Goal: Transaction & Acquisition: Download file/media

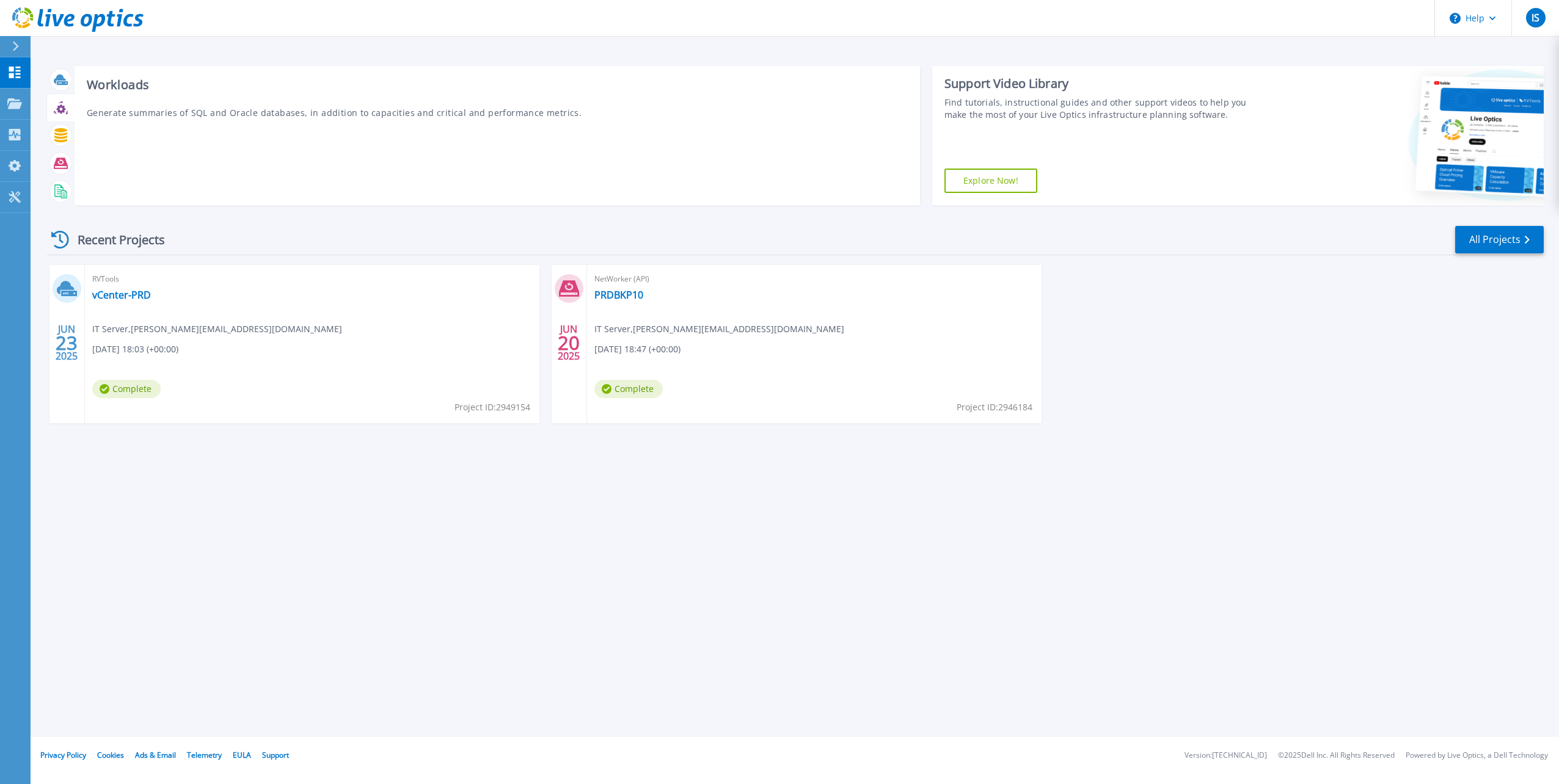
click at [61, 110] on icon at bounding box center [61, 109] width 9 height 9
click at [11, 136] on icon at bounding box center [15, 134] width 15 height 11
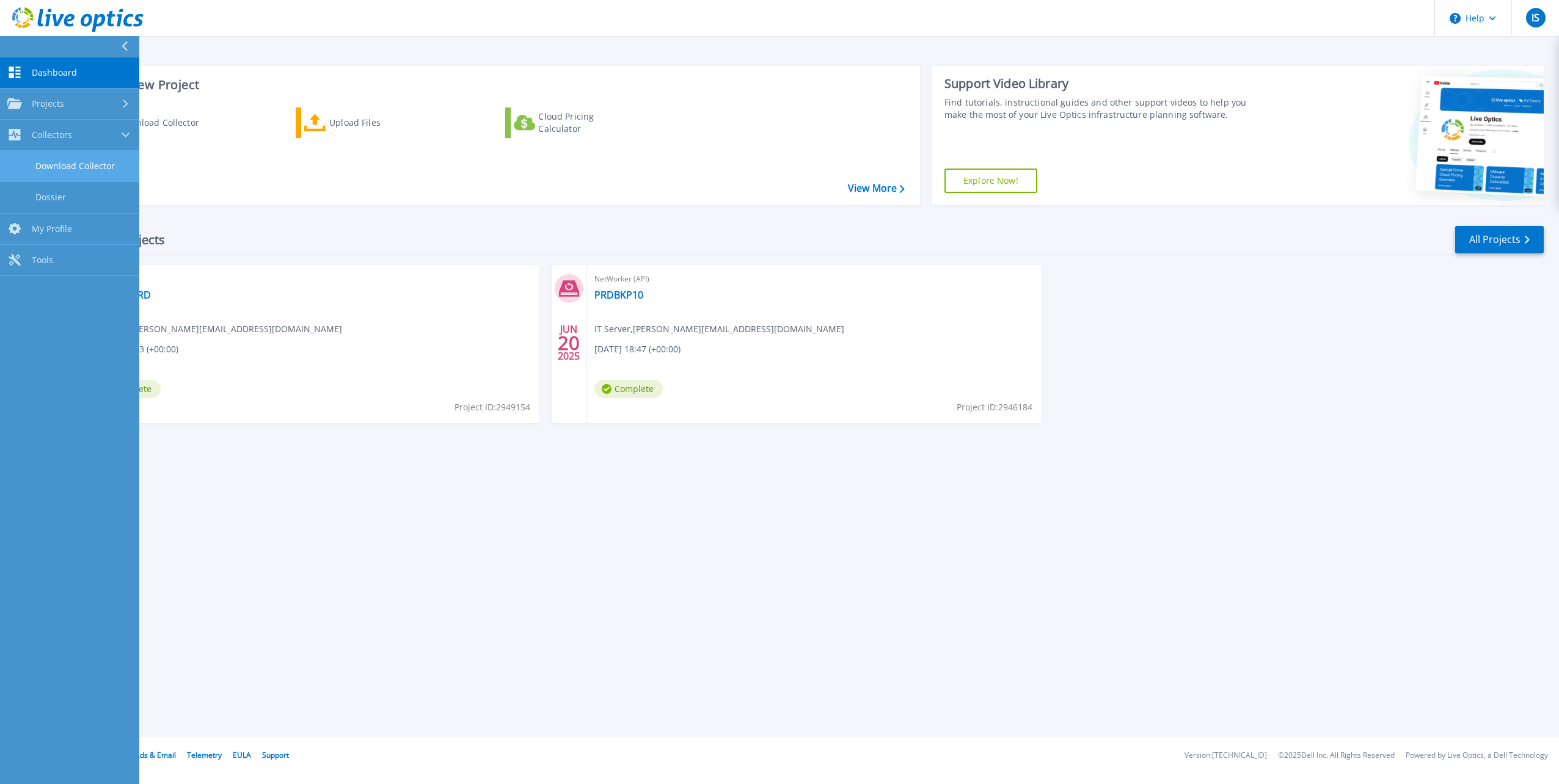
click at [60, 164] on link "Download Collector" at bounding box center [69, 166] width 140 height 31
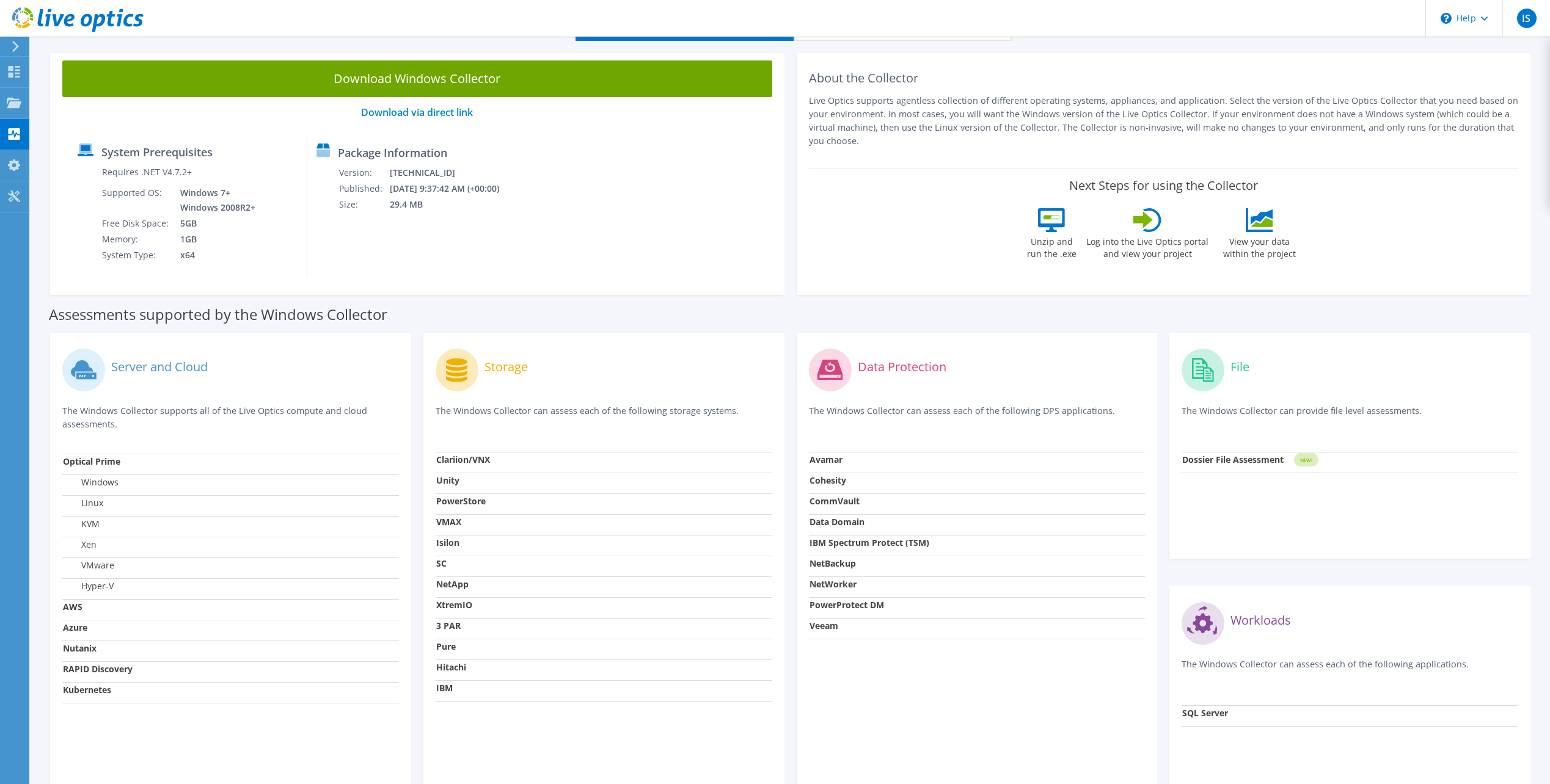
scroll to position [160, 0]
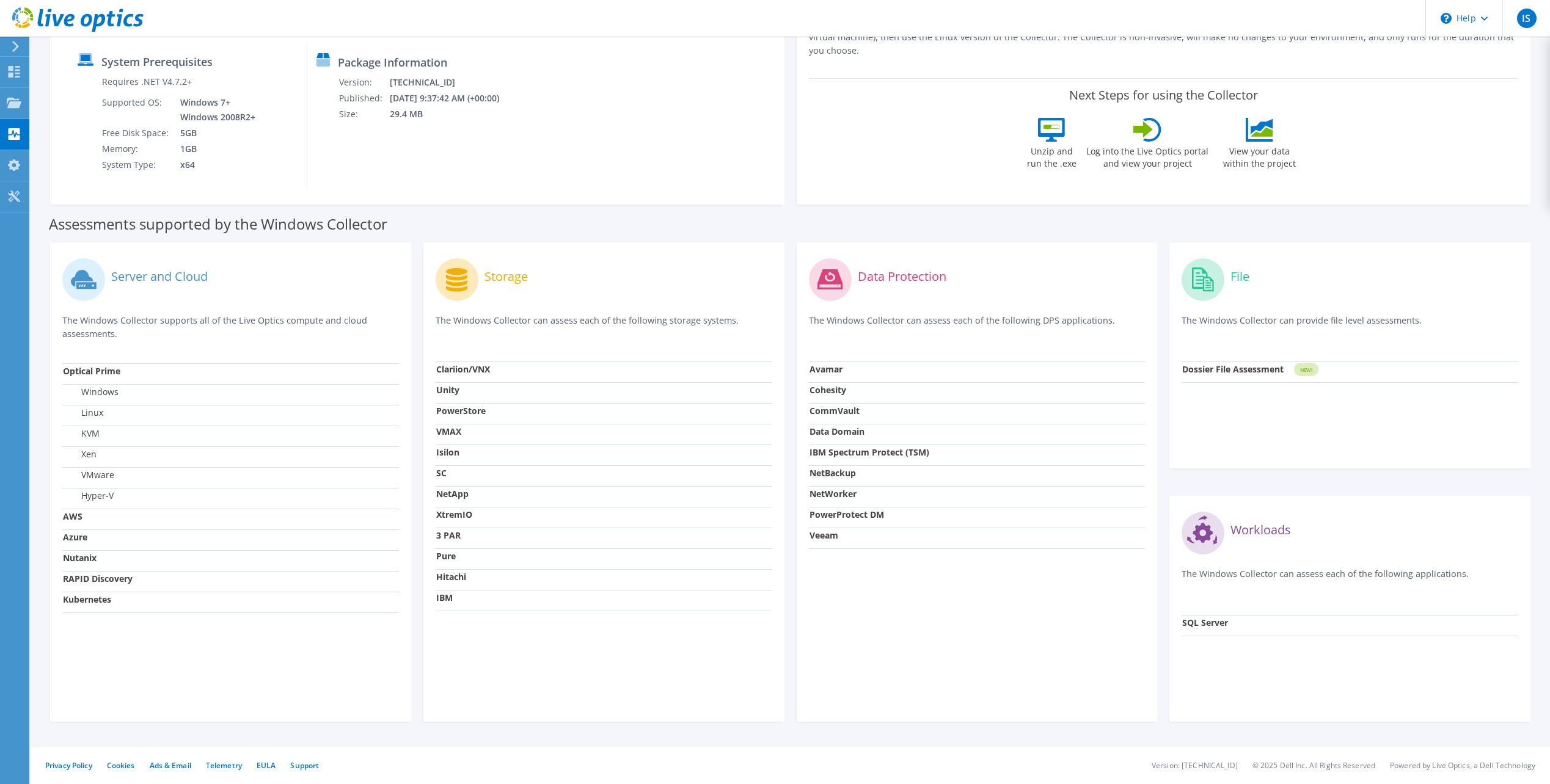
click at [1303, 371] on tspan "NEW!" at bounding box center [1306, 370] width 12 height 7
click at [1208, 371] on strong "Dossier File Assessment" at bounding box center [1232, 369] width 102 height 11
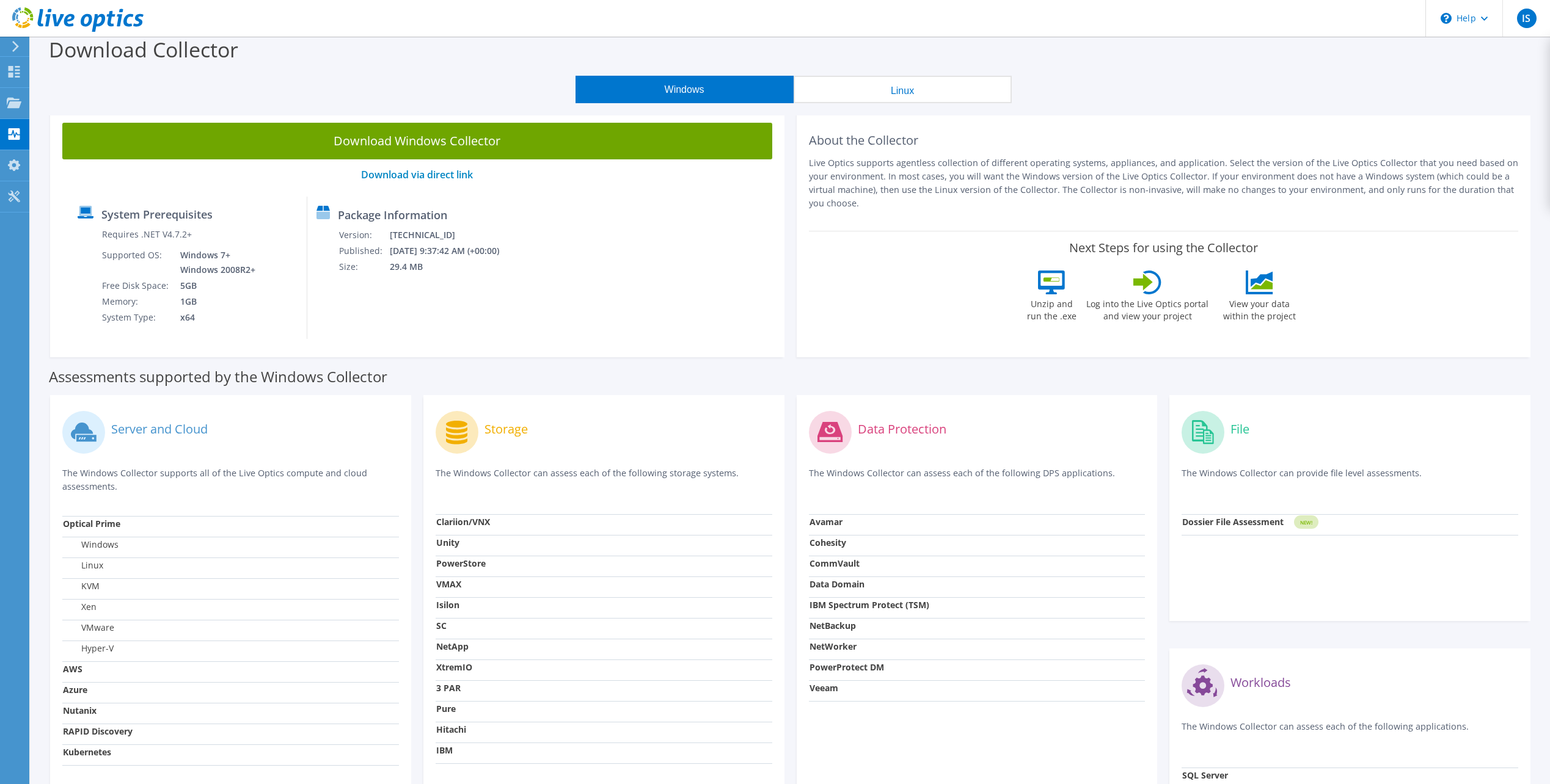
scroll to position [0, 0]
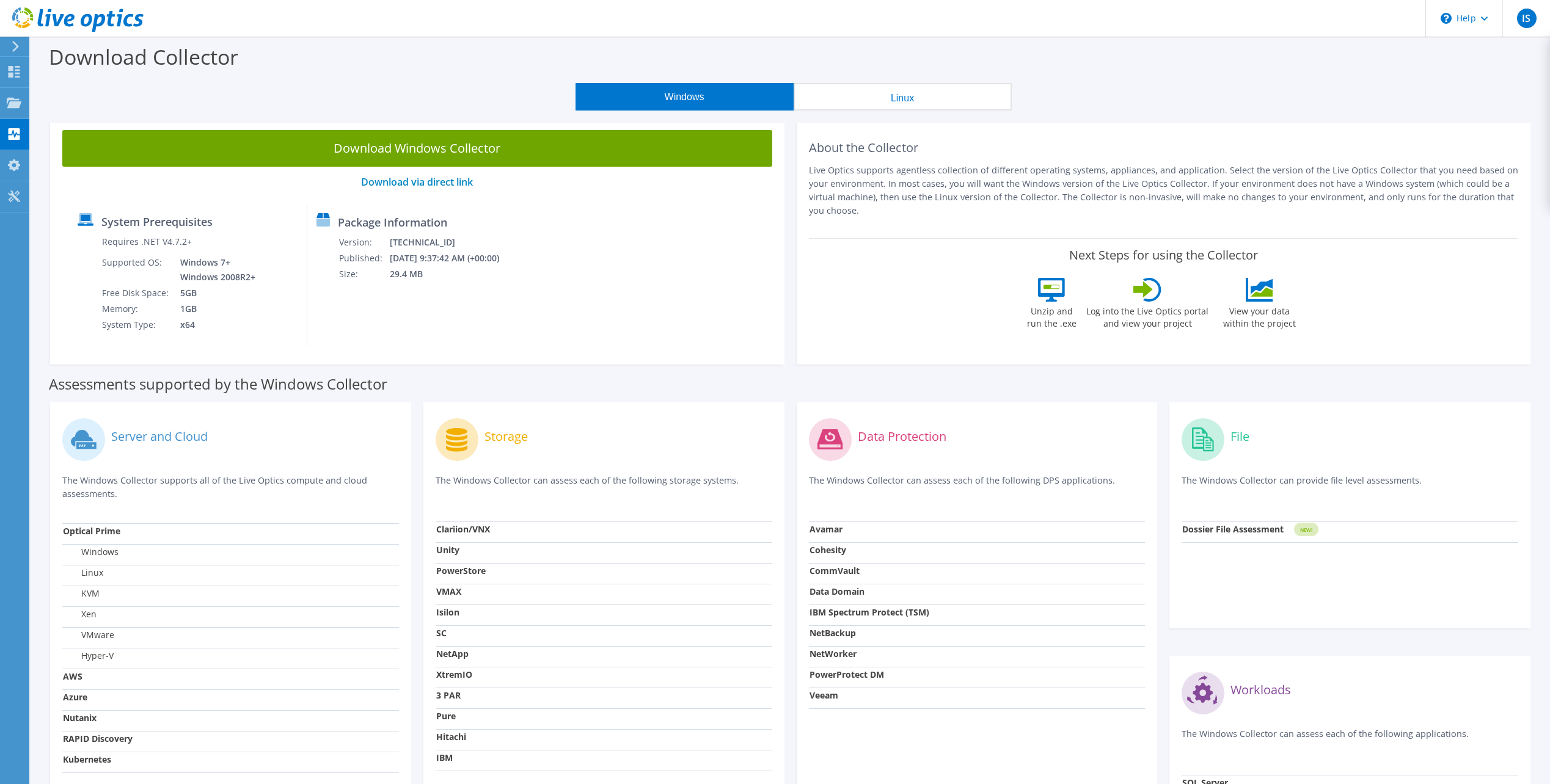
click at [1255, 526] on strong "Dossier File Assessment" at bounding box center [1232, 529] width 102 height 11
click at [1299, 530] on rect at bounding box center [1306, 529] width 25 height 13
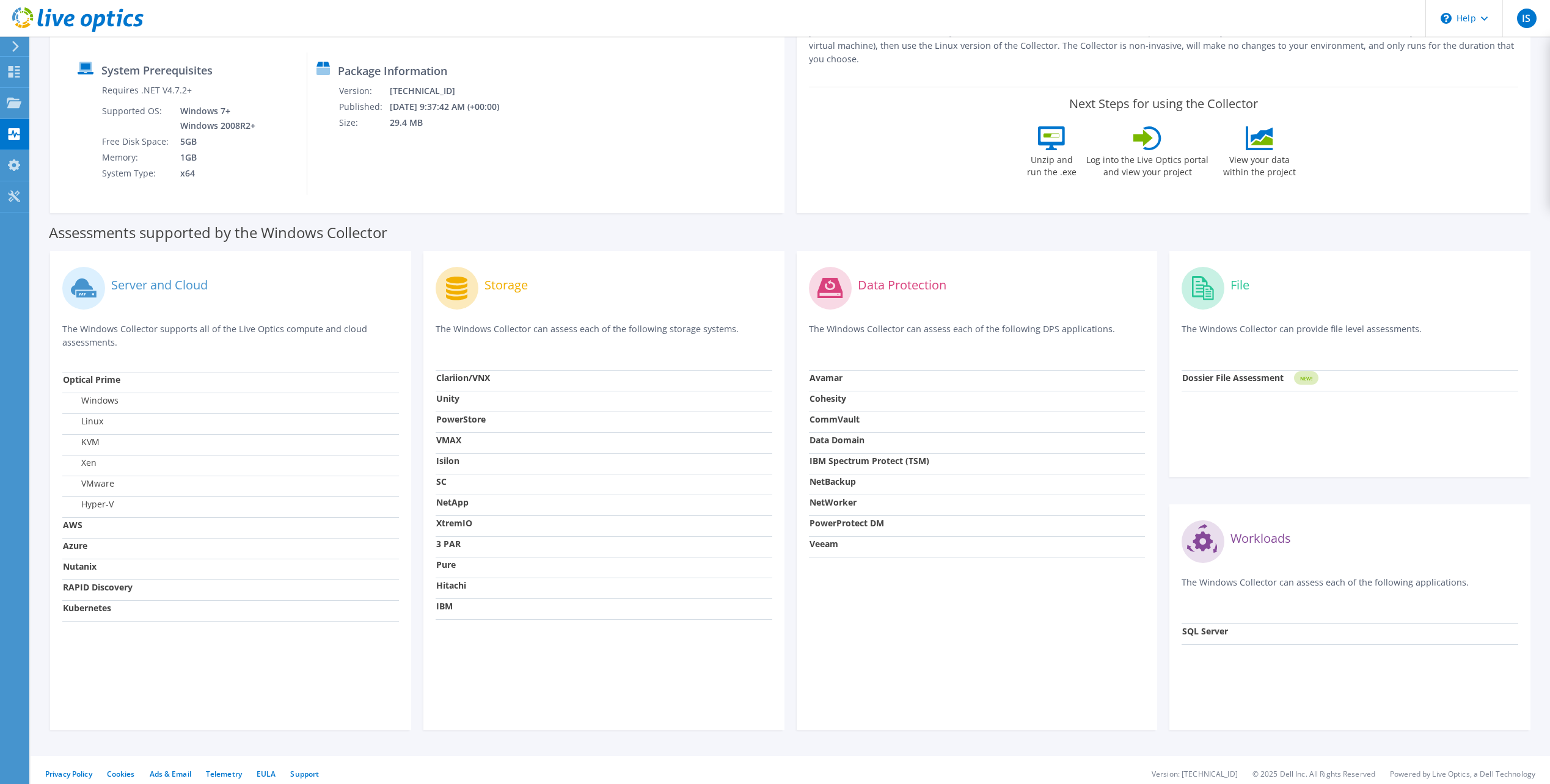
scroll to position [160, 0]
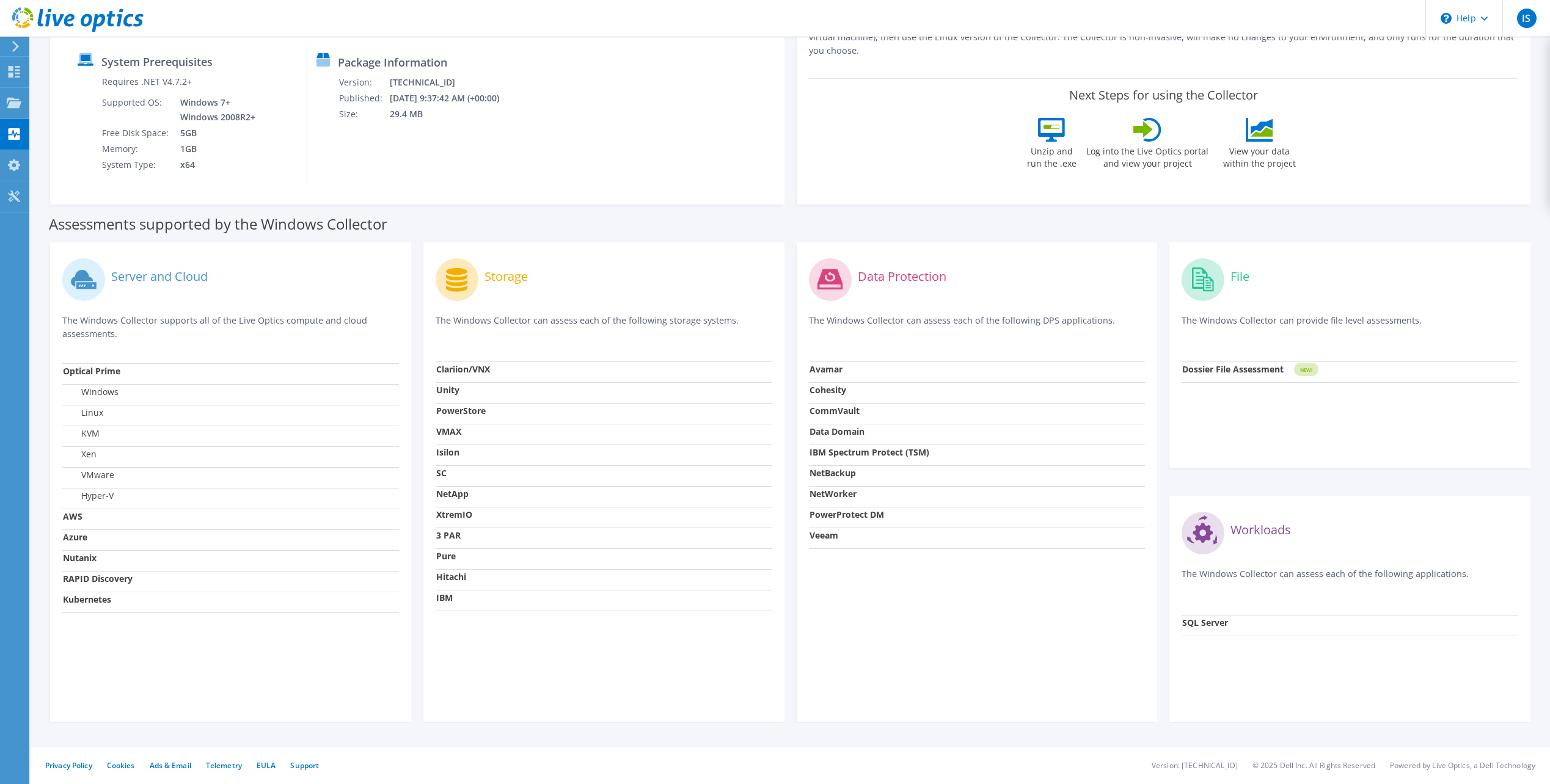
click at [1224, 626] on strong "SQL Server" at bounding box center [1205, 622] width 46 height 11
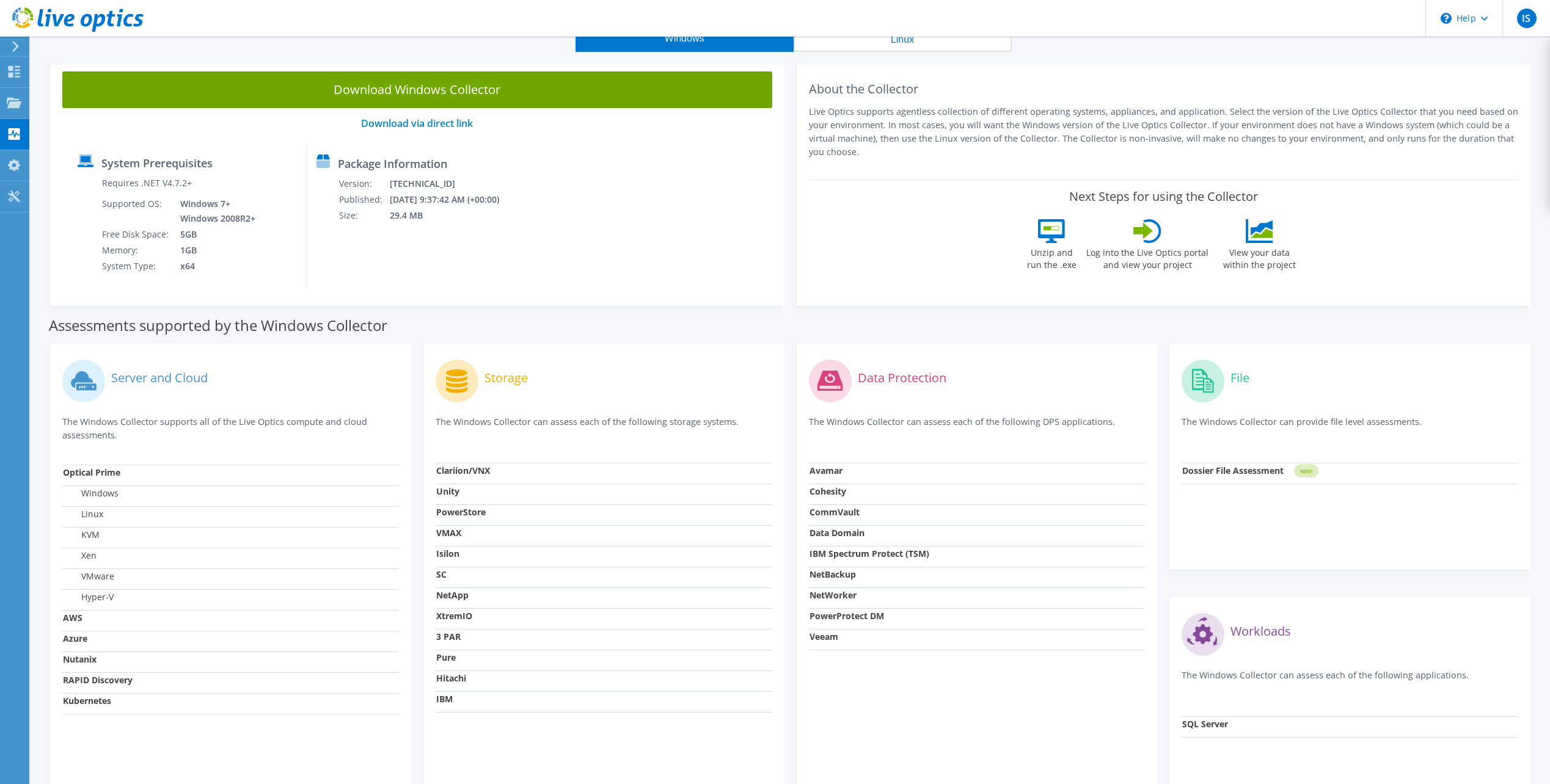
scroll to position [0, 0]
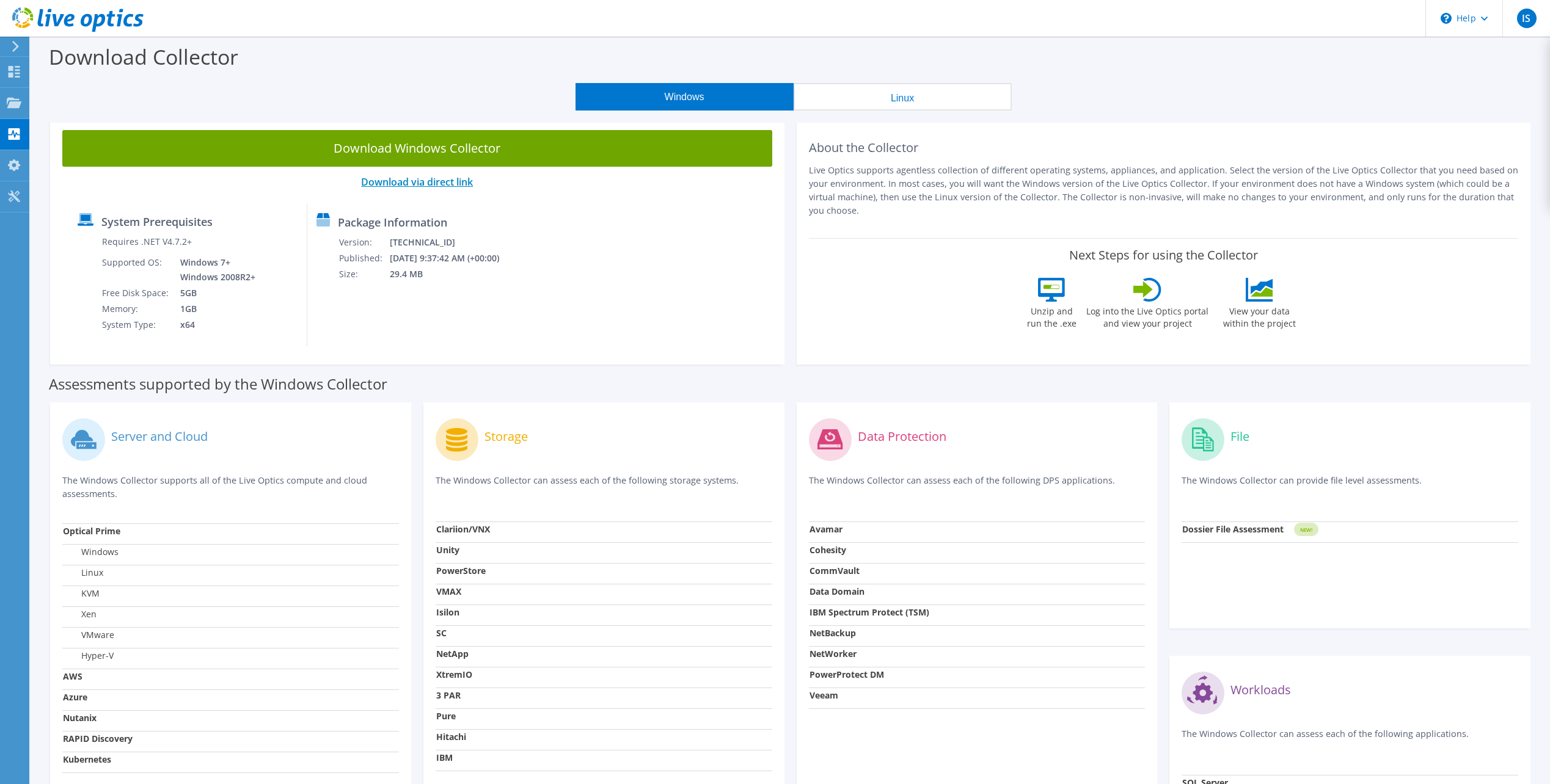
click at [418, 181] on link "Download via direct link" at bounding box center [417, 182] width 112 height 13
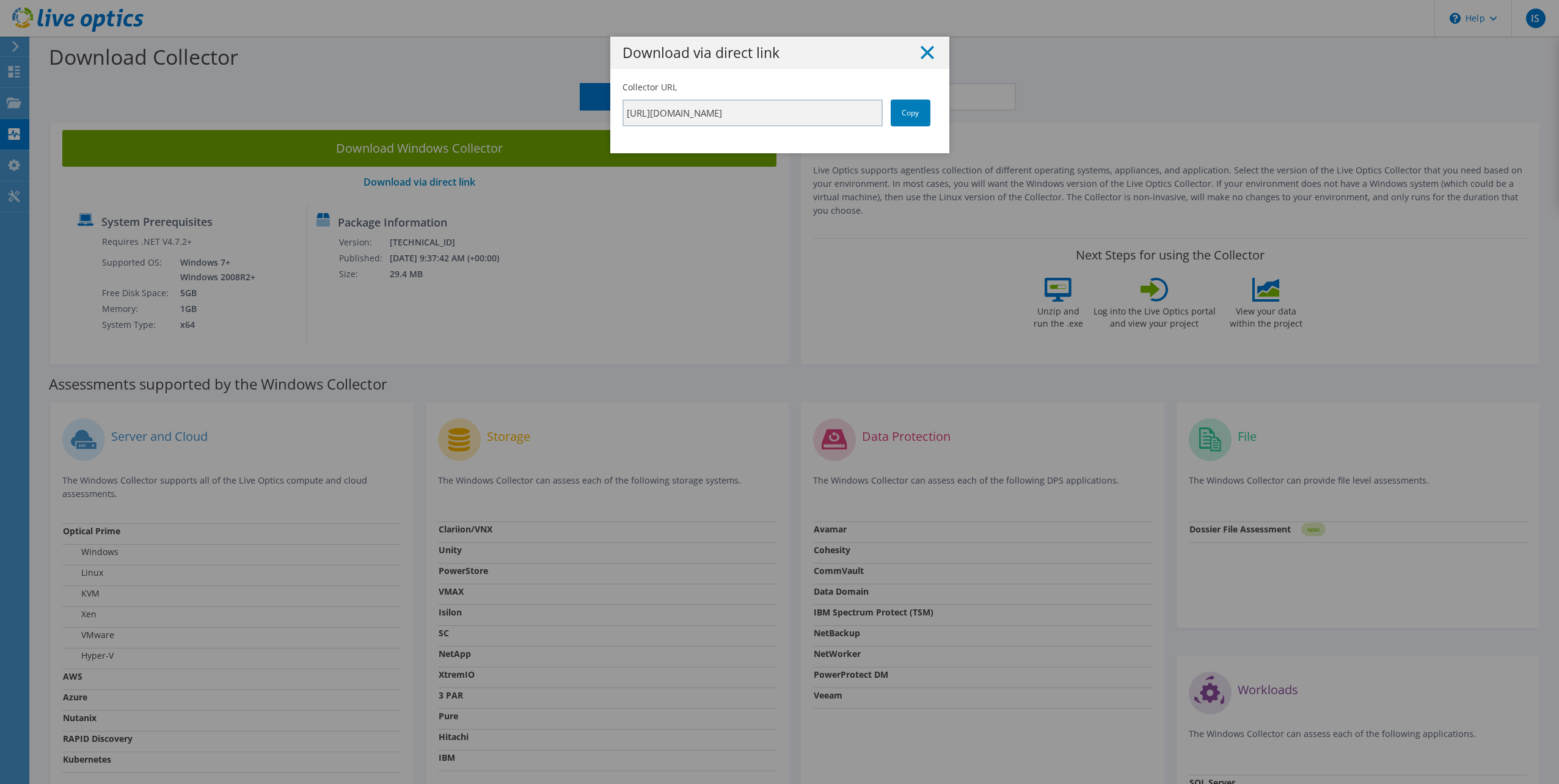
click at [923, 54] on icon at bounding box center [927, 52] width 13 height 13
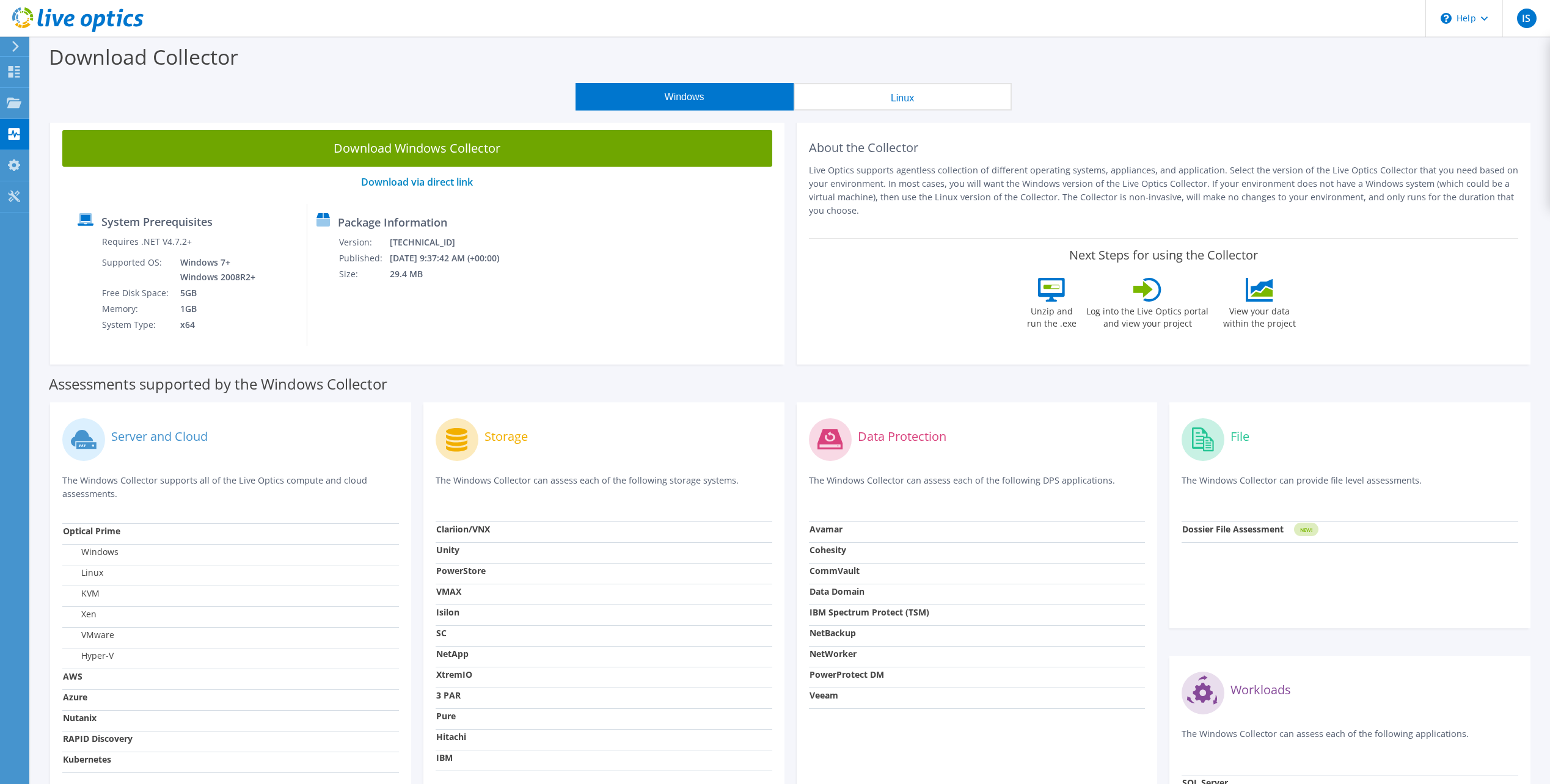
click at [917, 100] on button "Linux" at bounding box center [902, 97] width 218 height 28
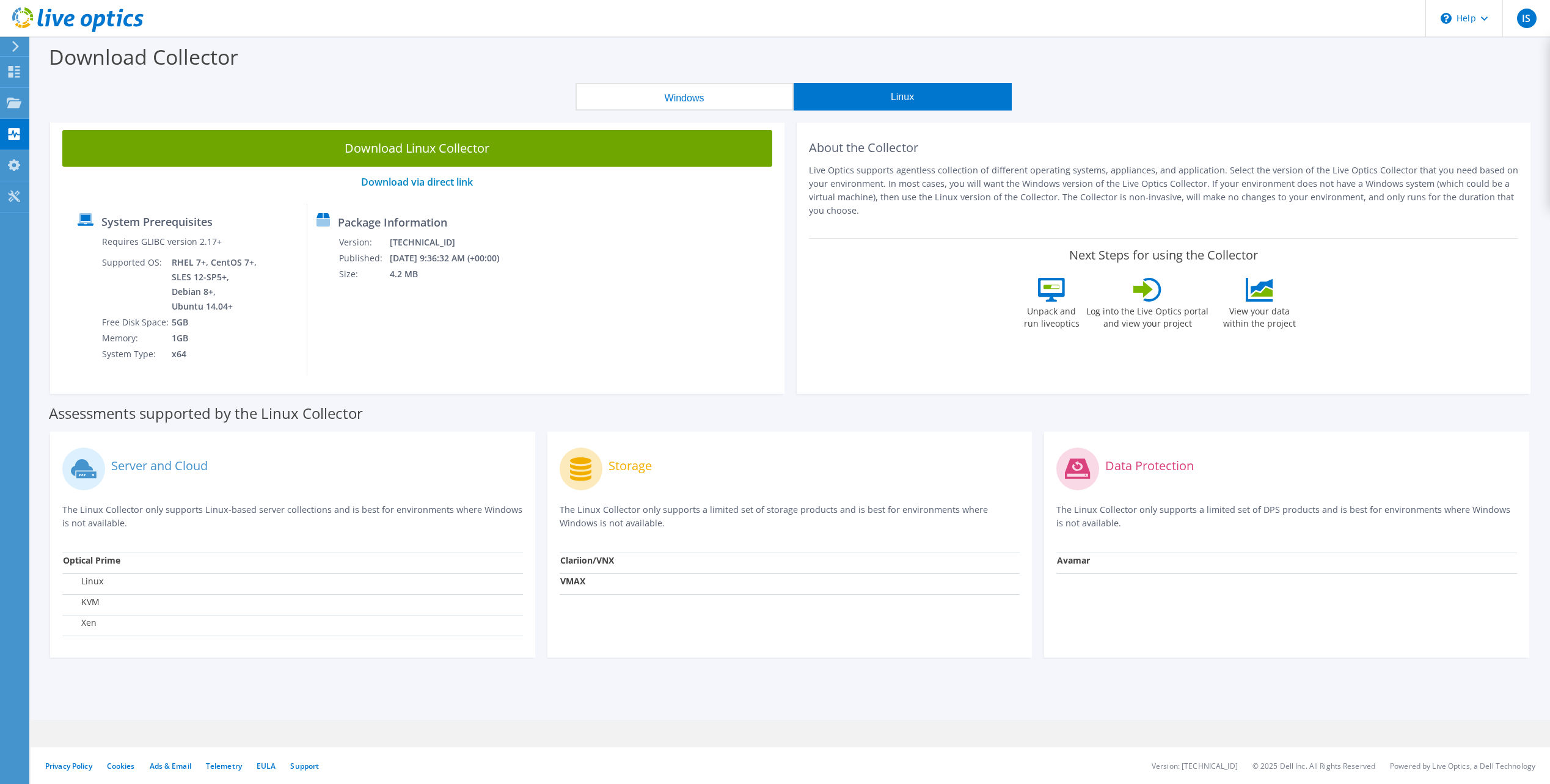
click at [726, 100] on button "Windows" at bounding box center [684, 97] width 218 height 28
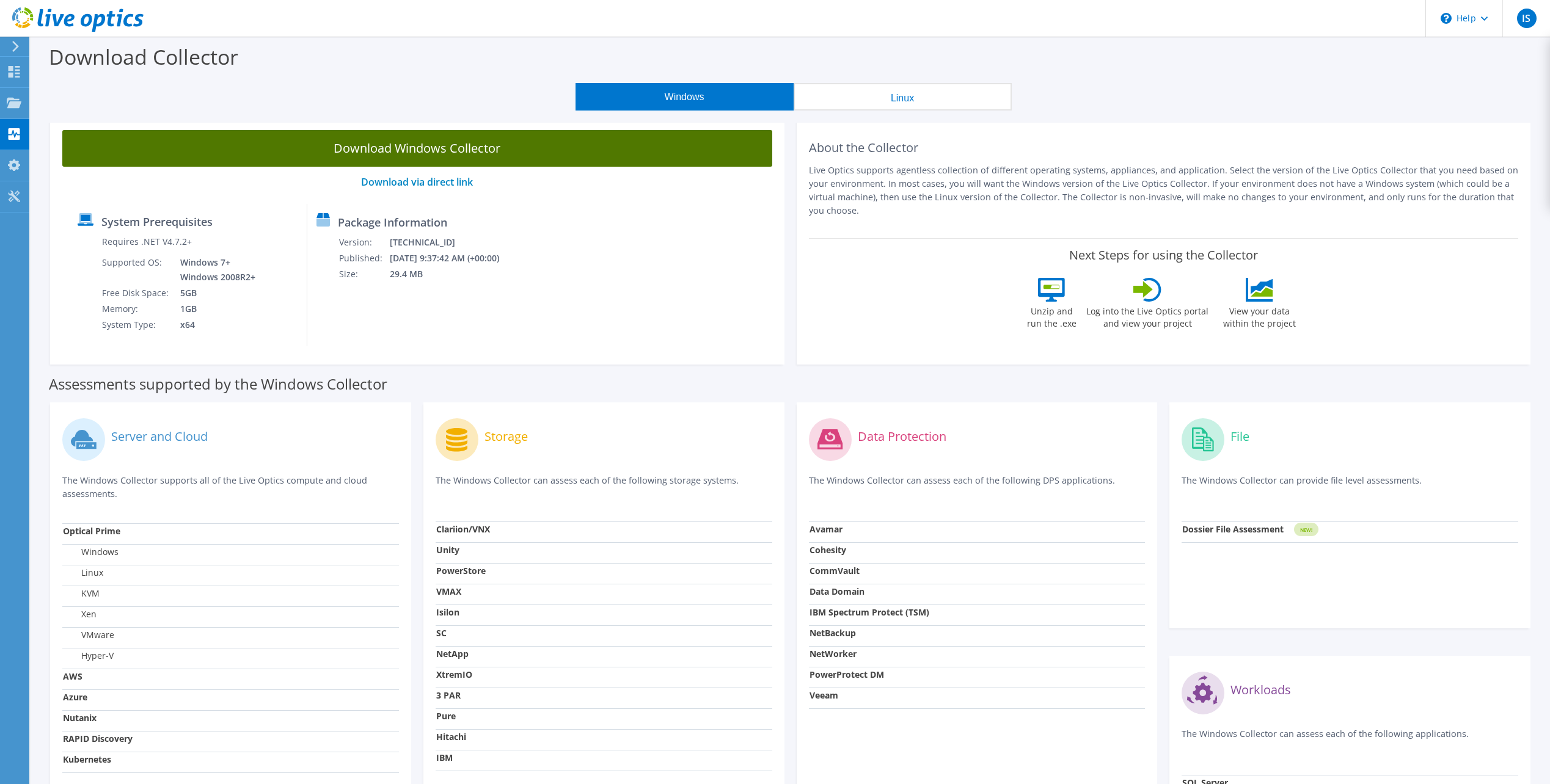
click at [427, 150] on link "Download Windows Collector" at bounding box center [417, 148] width 710 height 37
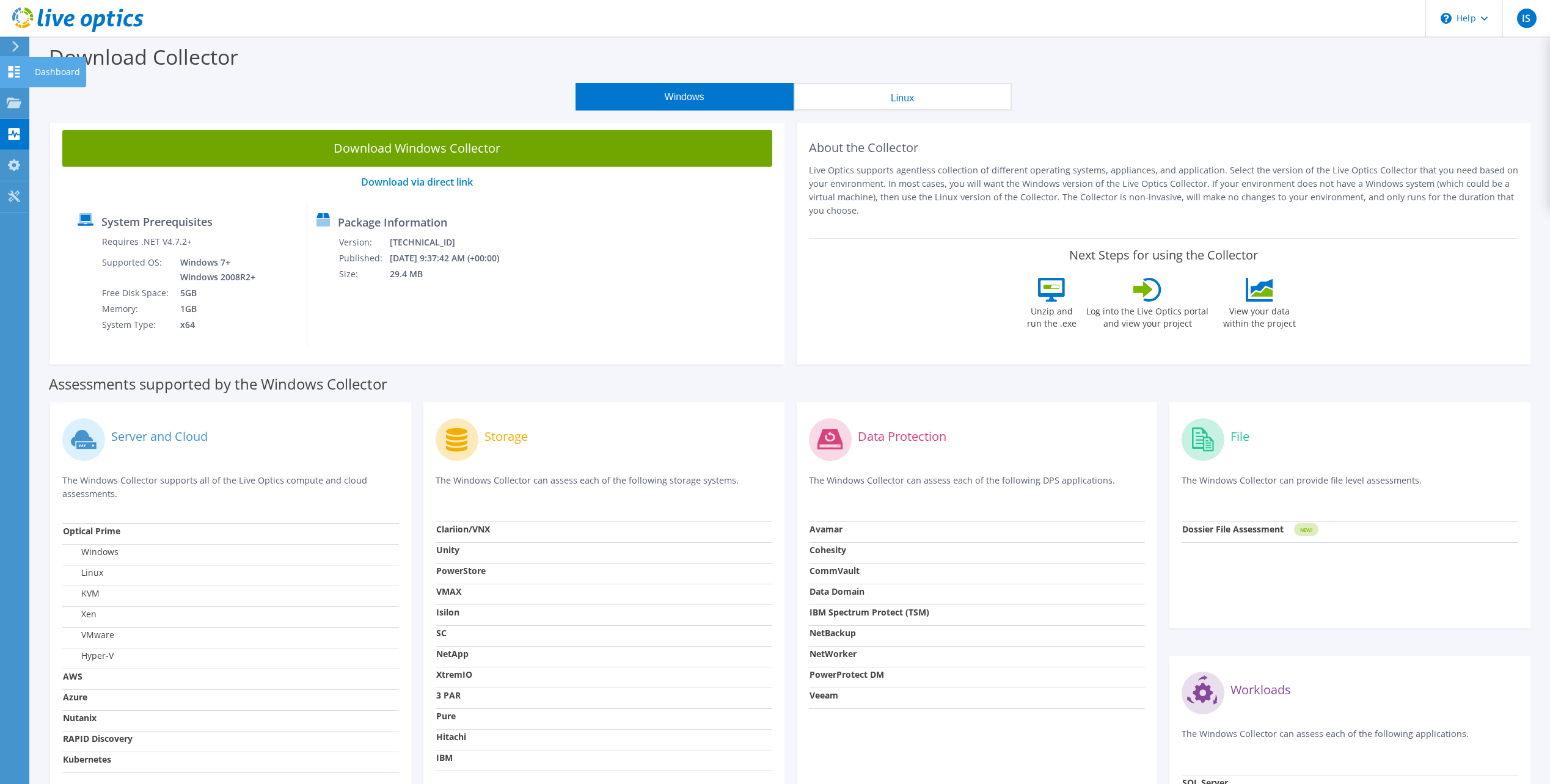
click at [9, 74] on use at bounding box center [15, 72] width 11 height 11
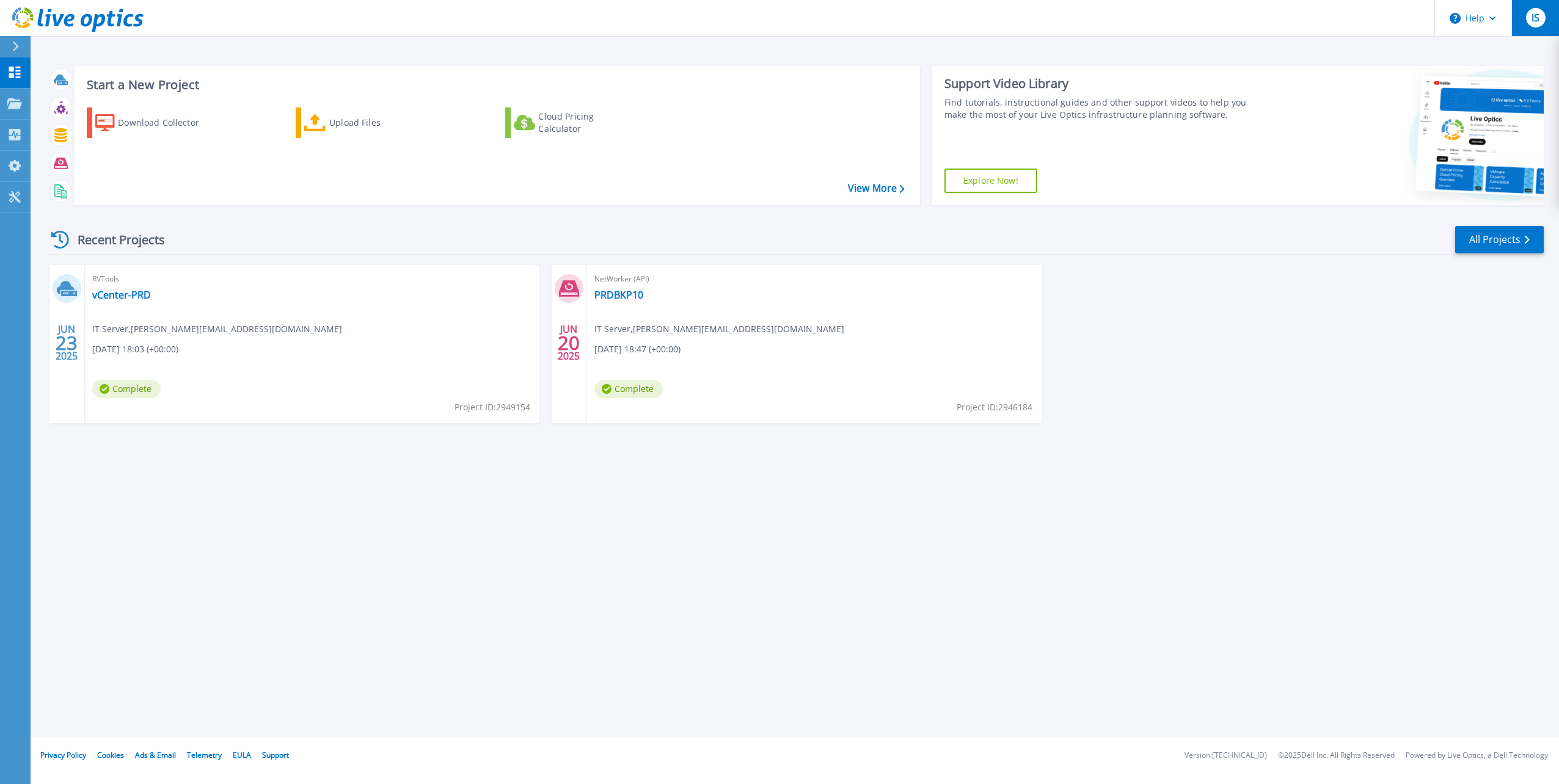
click at [1538, 18] on span "IS" at bounding box center [1536, 17] width 8 height 9
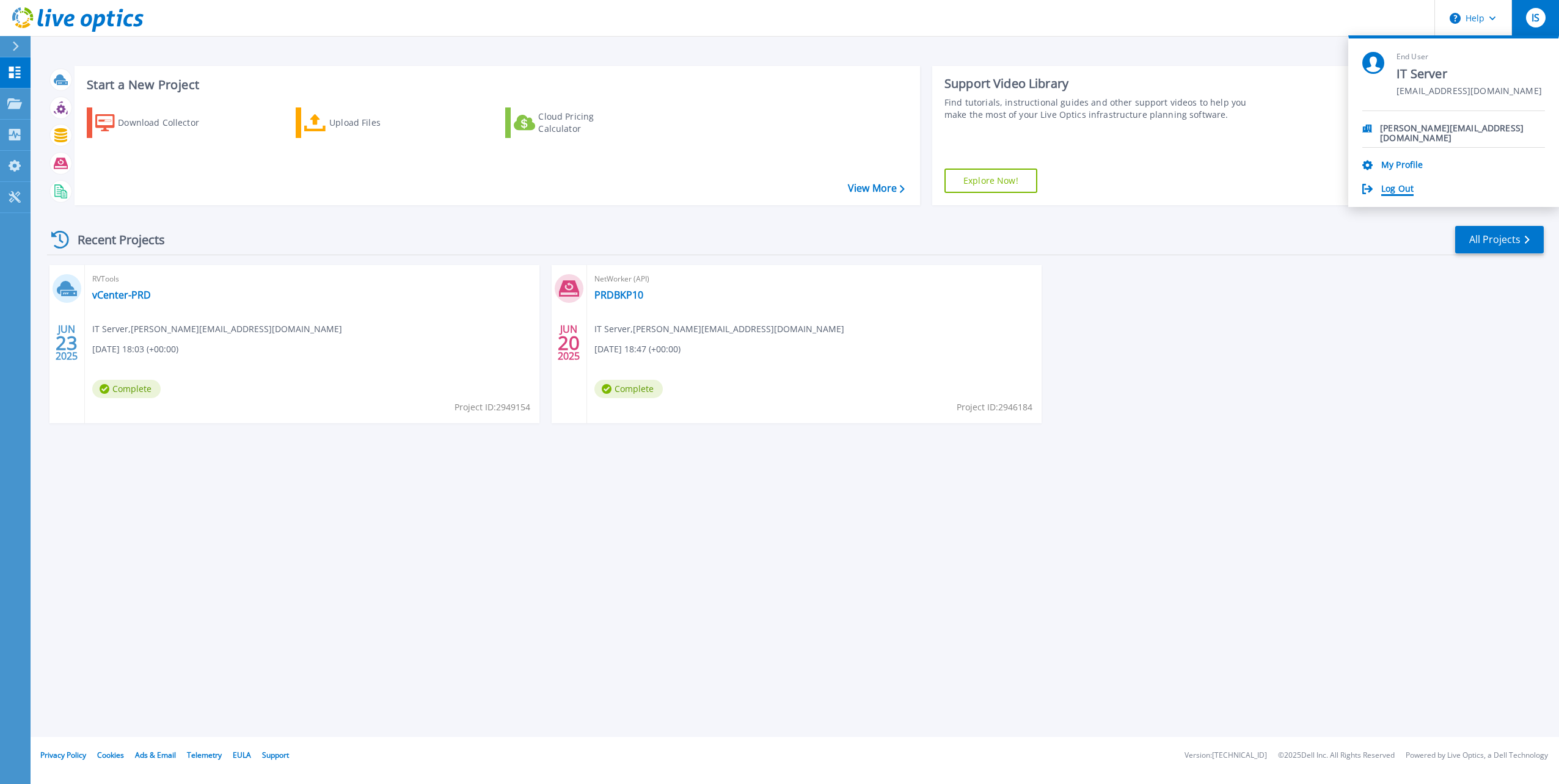
click at [1393, 192] on link "Log Out" at bounding box center [1397, 189] width 32 height 11
